Goal: Find specific page/section: Find specific page/section

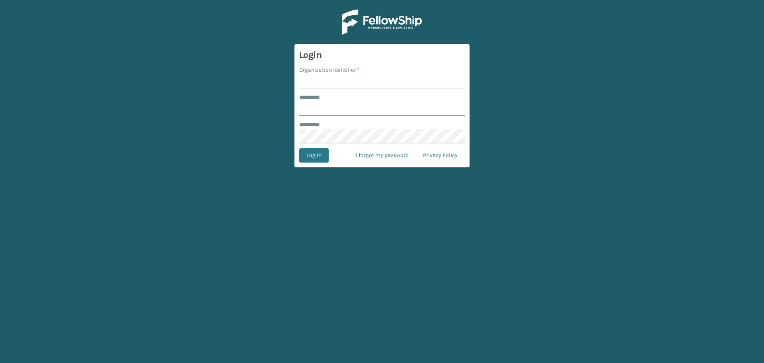
type input "*******"
click at [336, 81] on input "Organization Identifier *" at bounding box center [382, 81] width 166 height 14
type input "[GEOGRAPHIC_DATA]"
click at [325, 155] on button "Log In" at bounding box center [313, 155] width 29 height 14
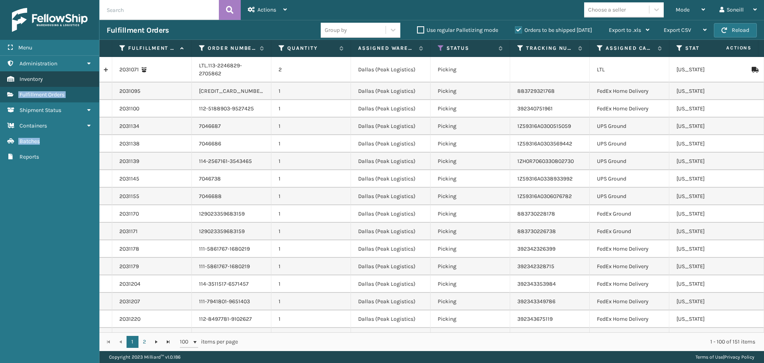
drag, startPoint x: 73, startPoint y: 140, endPoint x: 80, endPoint y: 84, distance: 56.5
click at [80, 84] on ul "Administration Inventory Fulfillment Orders Shipment Status Containers Batches …" at bounding box center [49, 110] width 99 height 109
click at [52, 141] on link "Batches" at bounding box center [49, 141] width 99 height 16
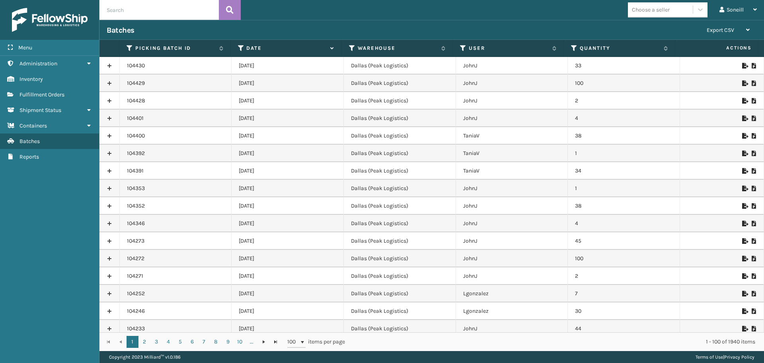
drag, startPoint x: 234, startPoint y: 64, endPoint x: 272, endPoint y: 100, distance: 52.1
click at [283, 98] on td "[DATE]" at bounding box center [288, 101] width 112 height 18
